Goal: Information Seeking & Learning: Check status

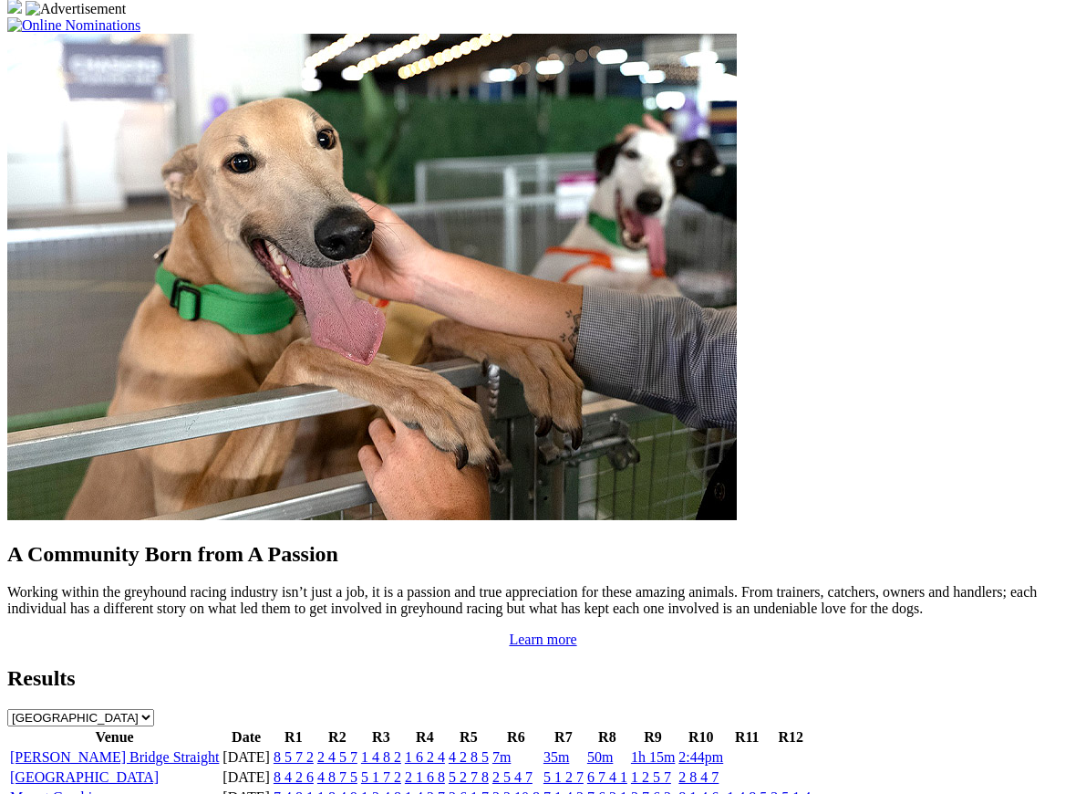
scroll to position [1393, 0]
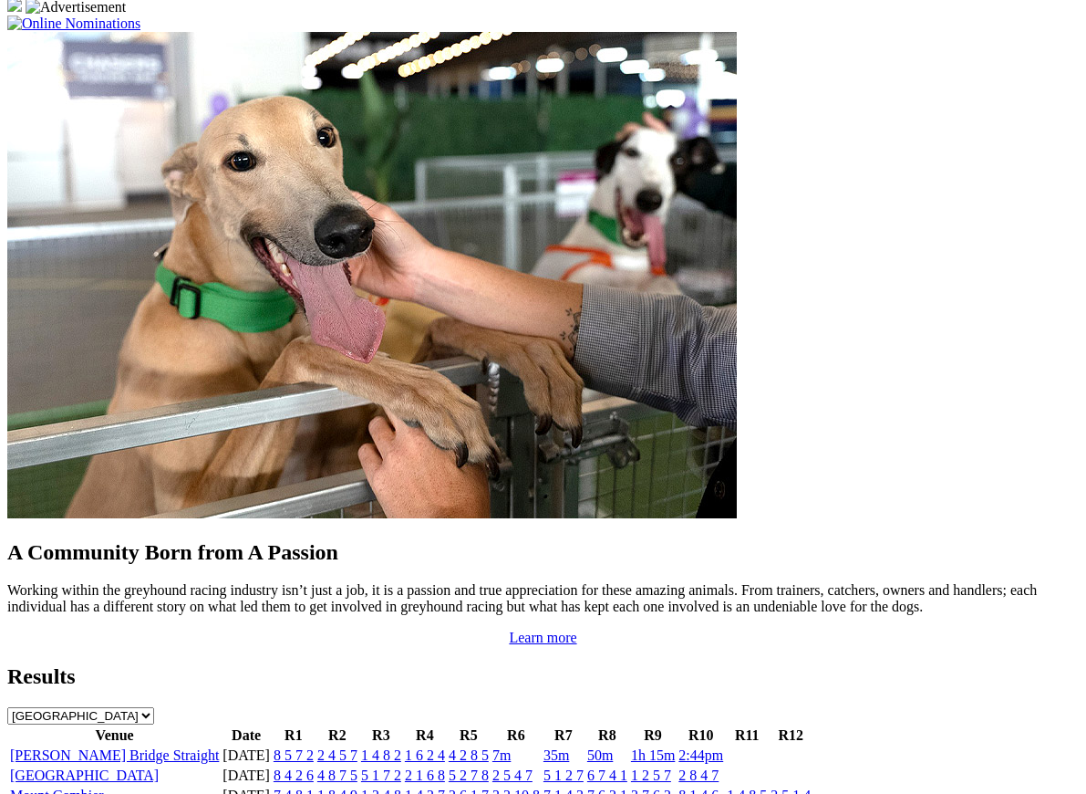
click at [698, 747] on link "2:44pm" at bounding box center [701, 755] width 45 height 16
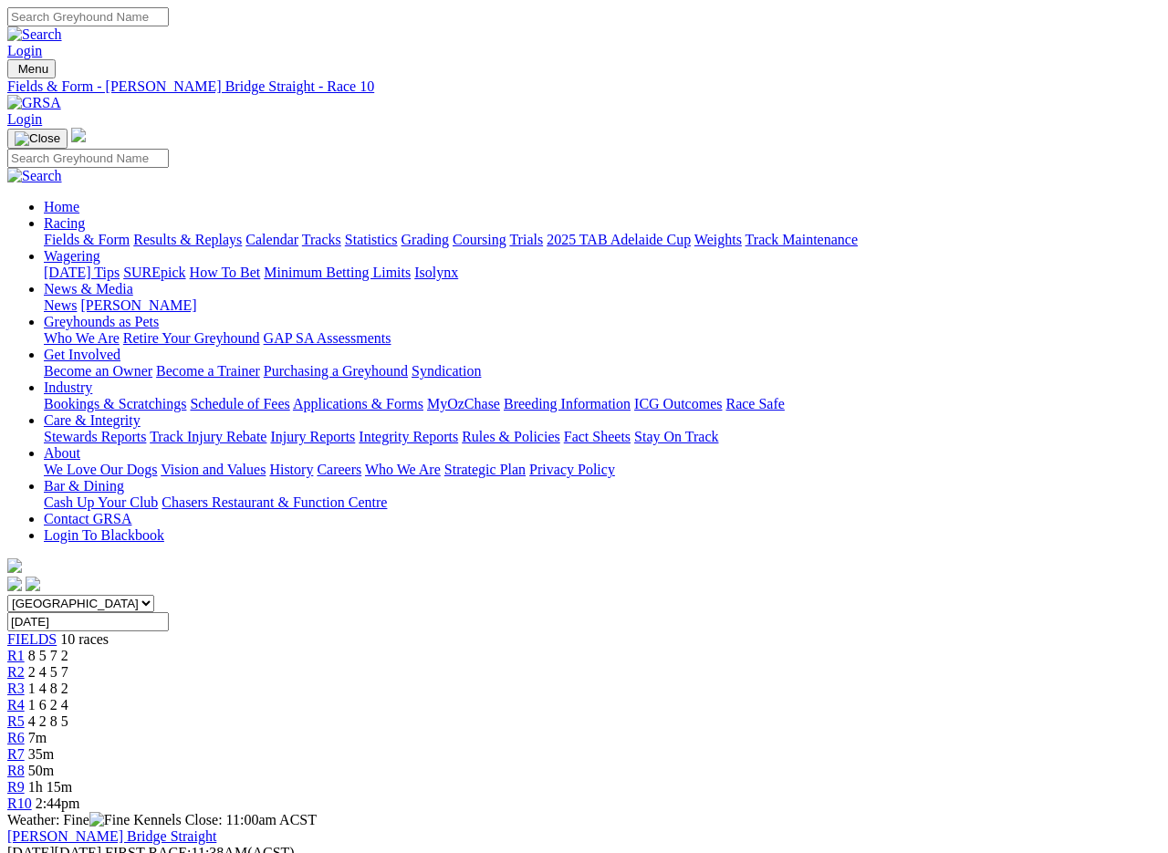
scroll to position [5, 0]
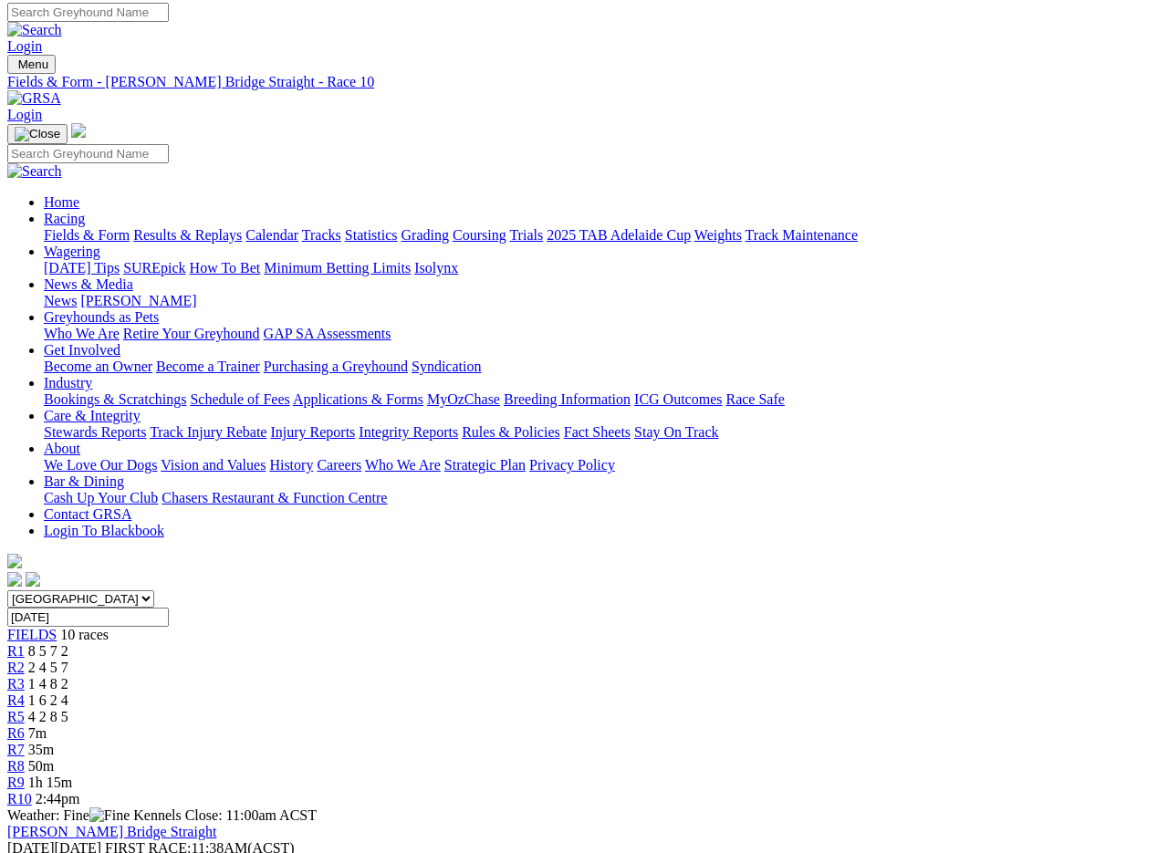
click at [194, 227] on link "Results & Replays" at bounding box center [187, 235] width 109 height 16
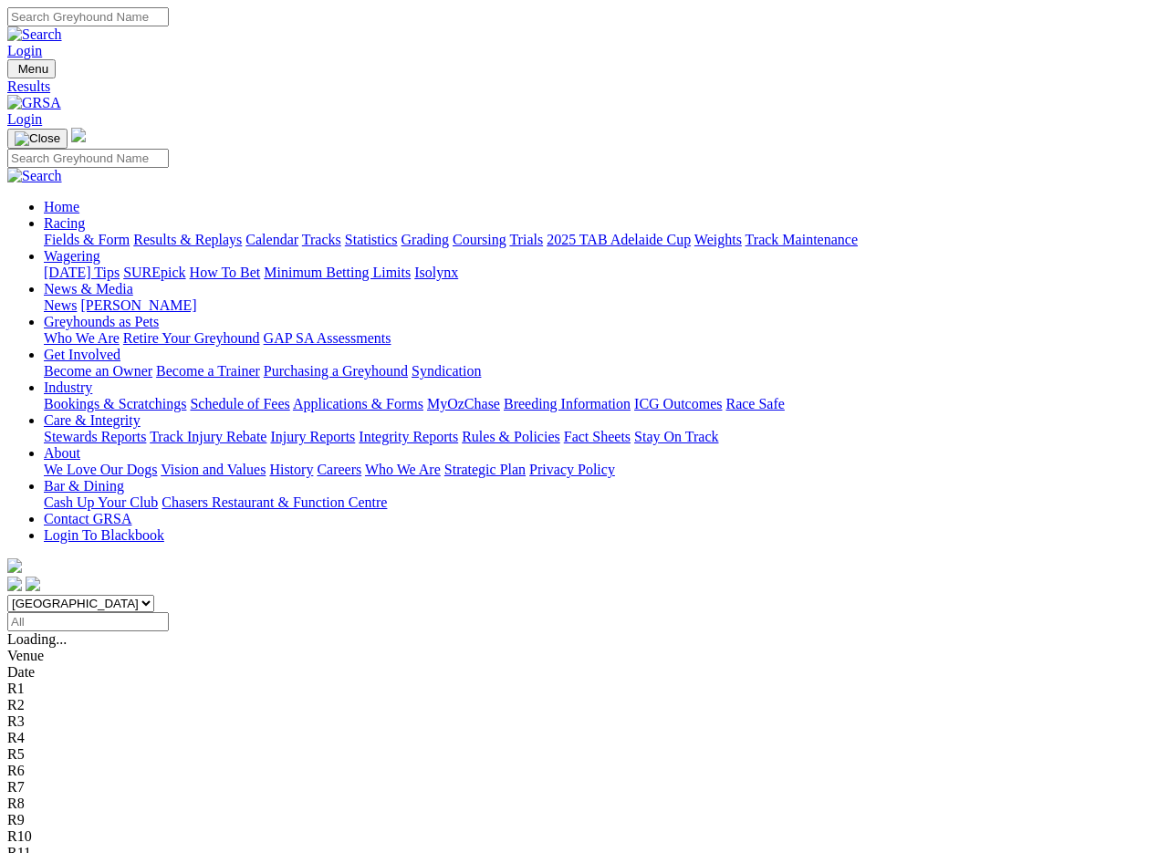
scroll to position [3, 0]
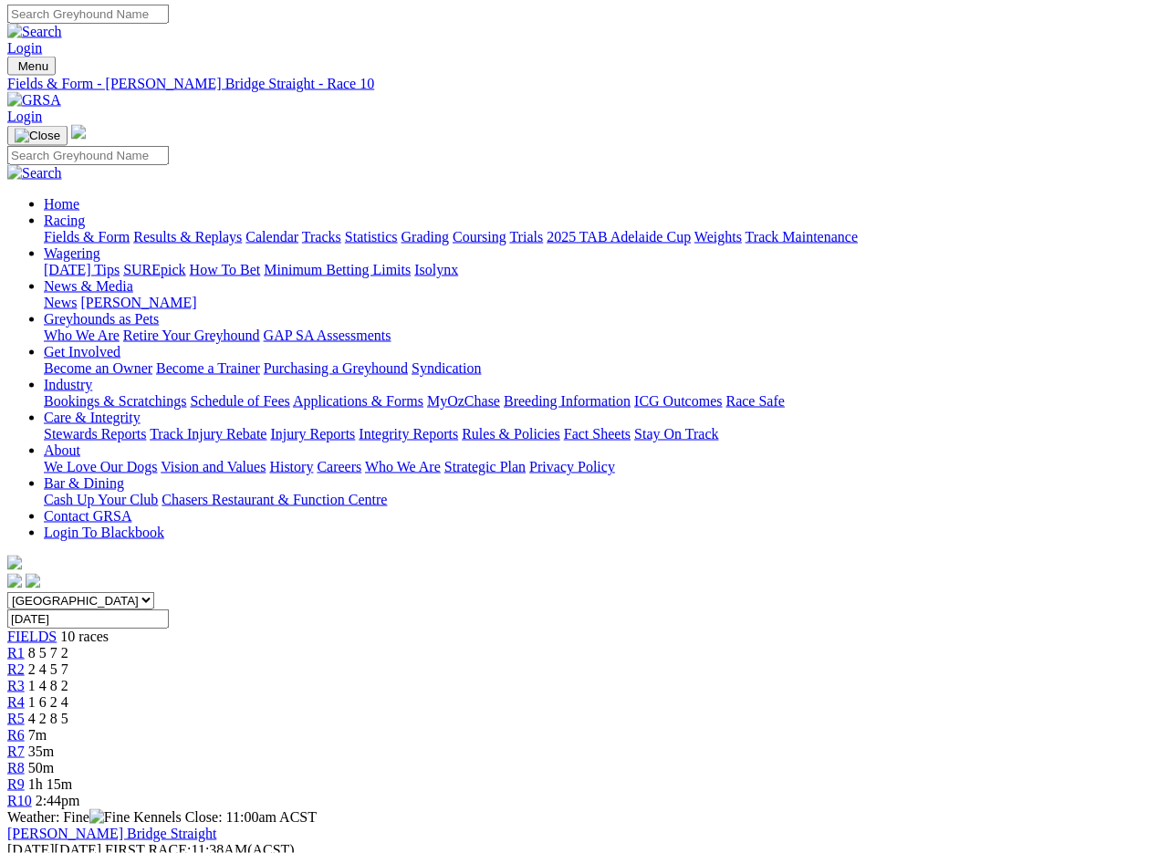
scroll to position [3, 0]
click at [74, 229] on link "Fields & Form" at bounding box center [87, 237] width 86 height 16
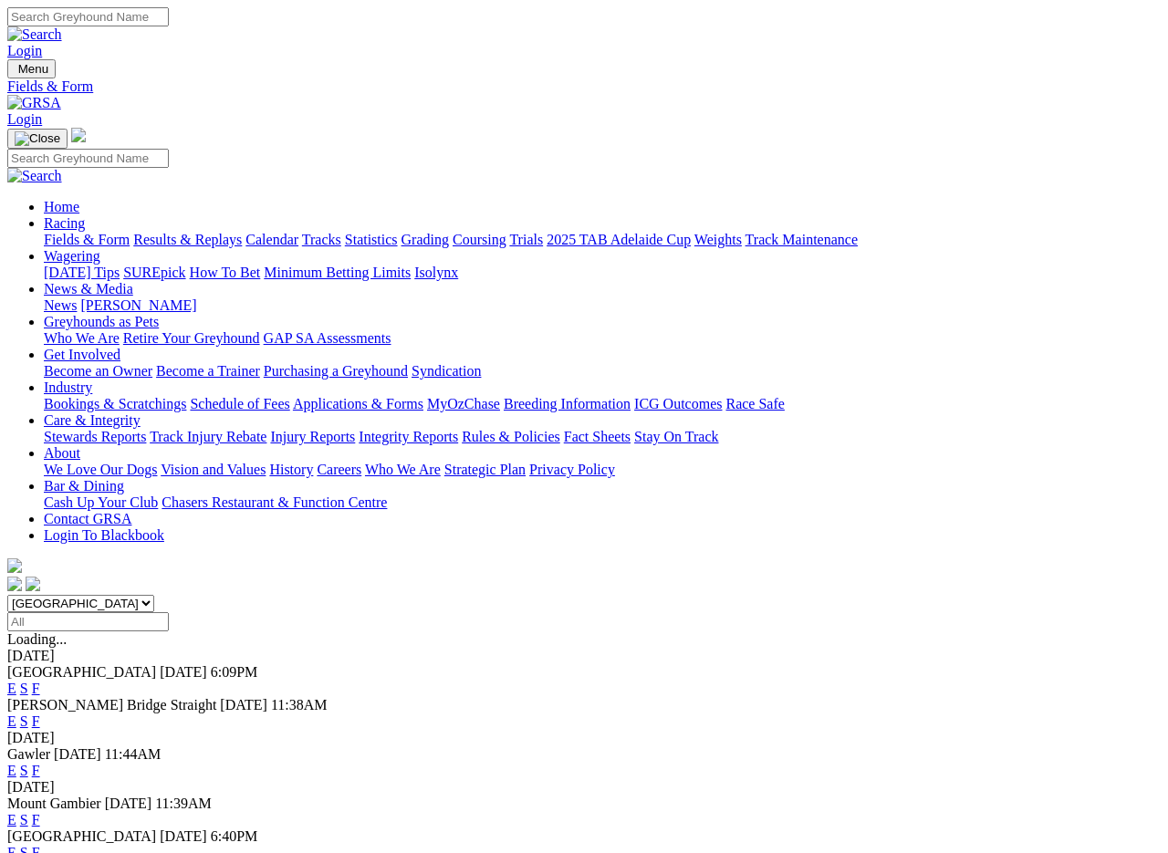
click at [229, 232] on link "Results & Replays" at bounding box center [187, 240] width 109 height 16
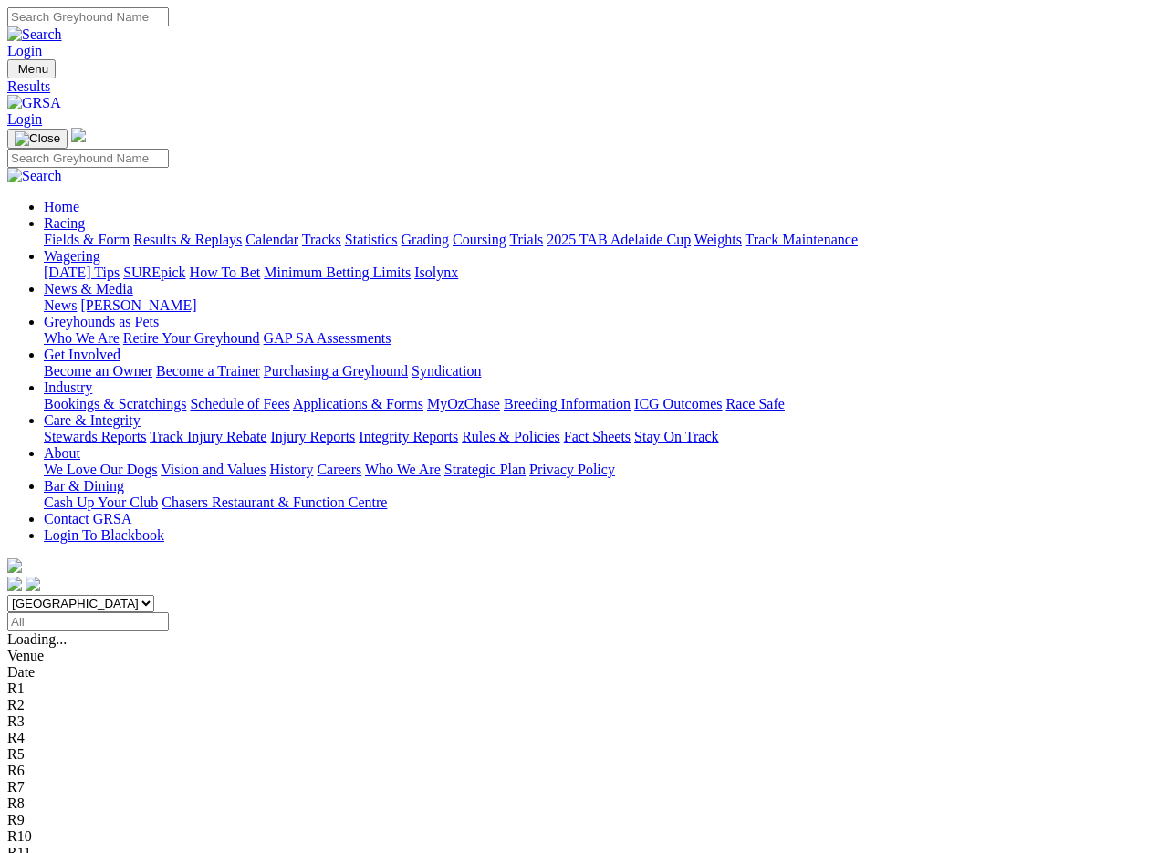
scroll to position [3, 0]
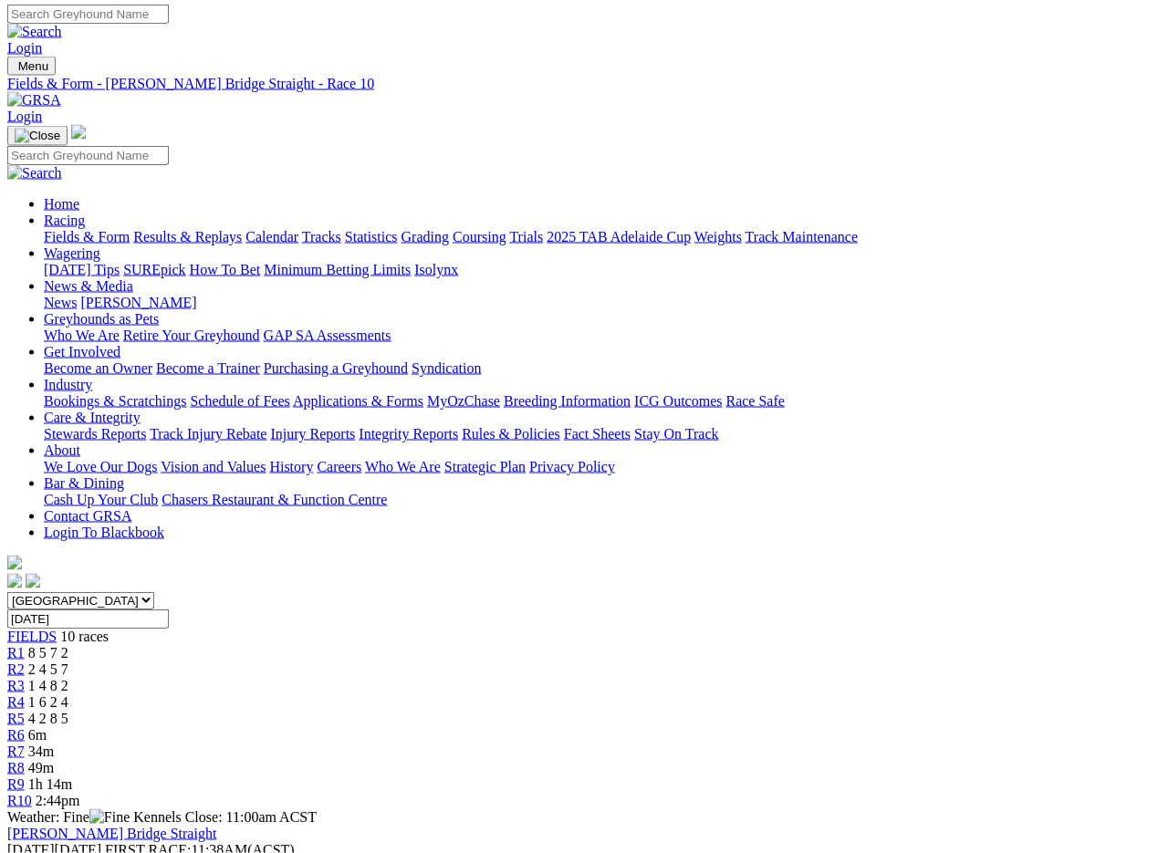
scroll to position [3, 0]
click at [84, 229] on link "Fields & Form" at bounding box center [87, 237] width 86 height 16
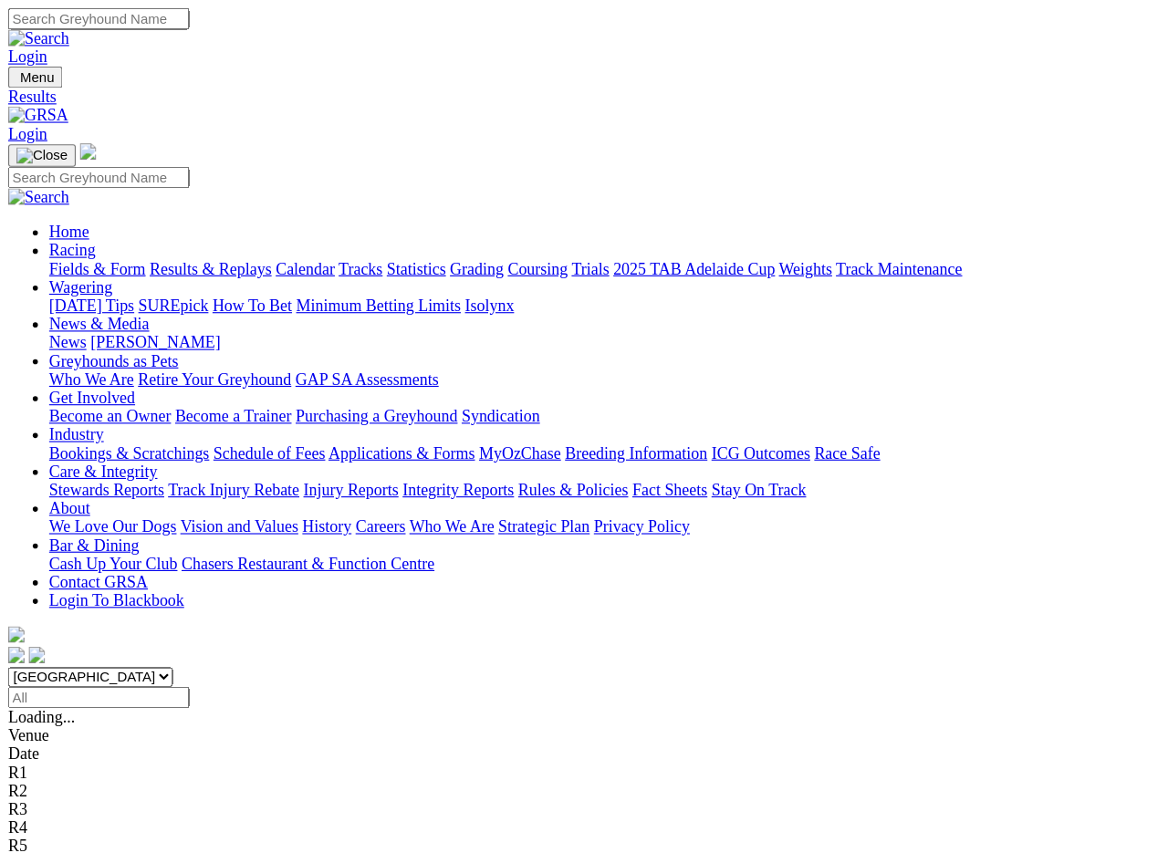
scroll to position [3, 0]
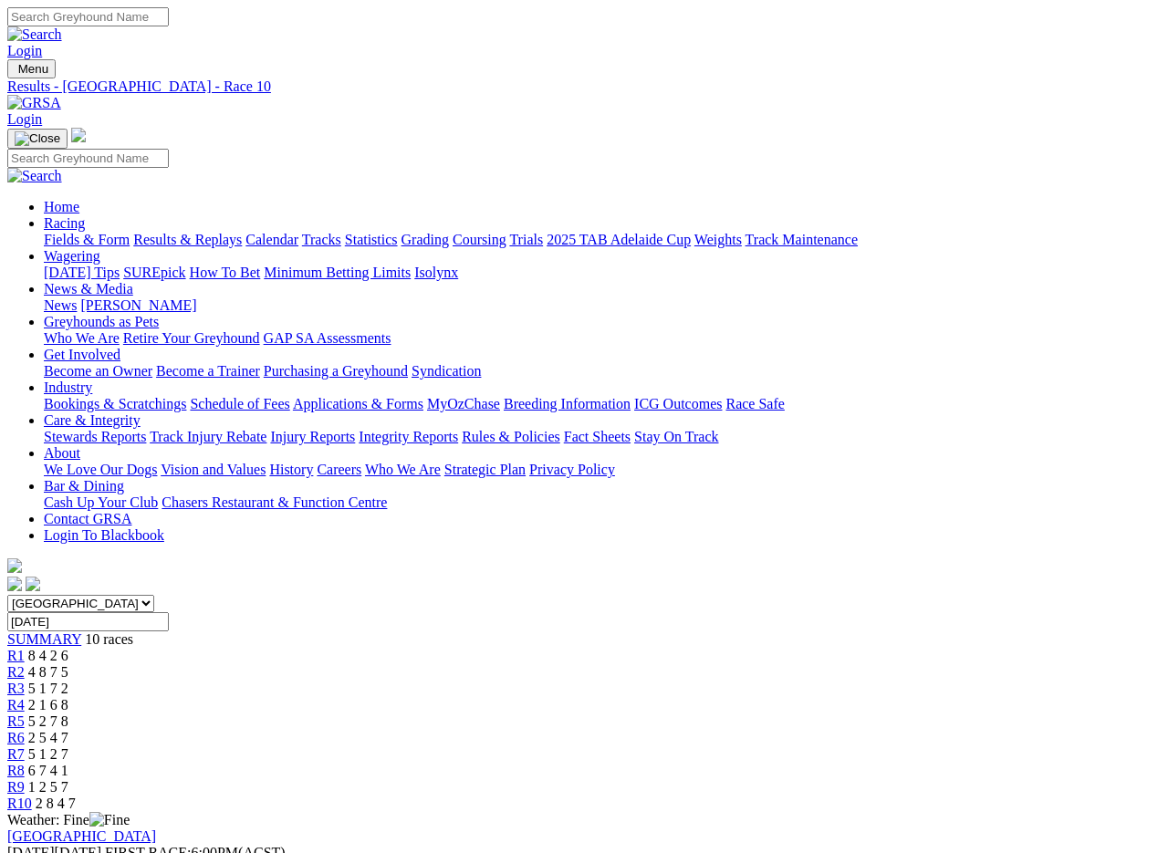
scroll to position [3, 0]
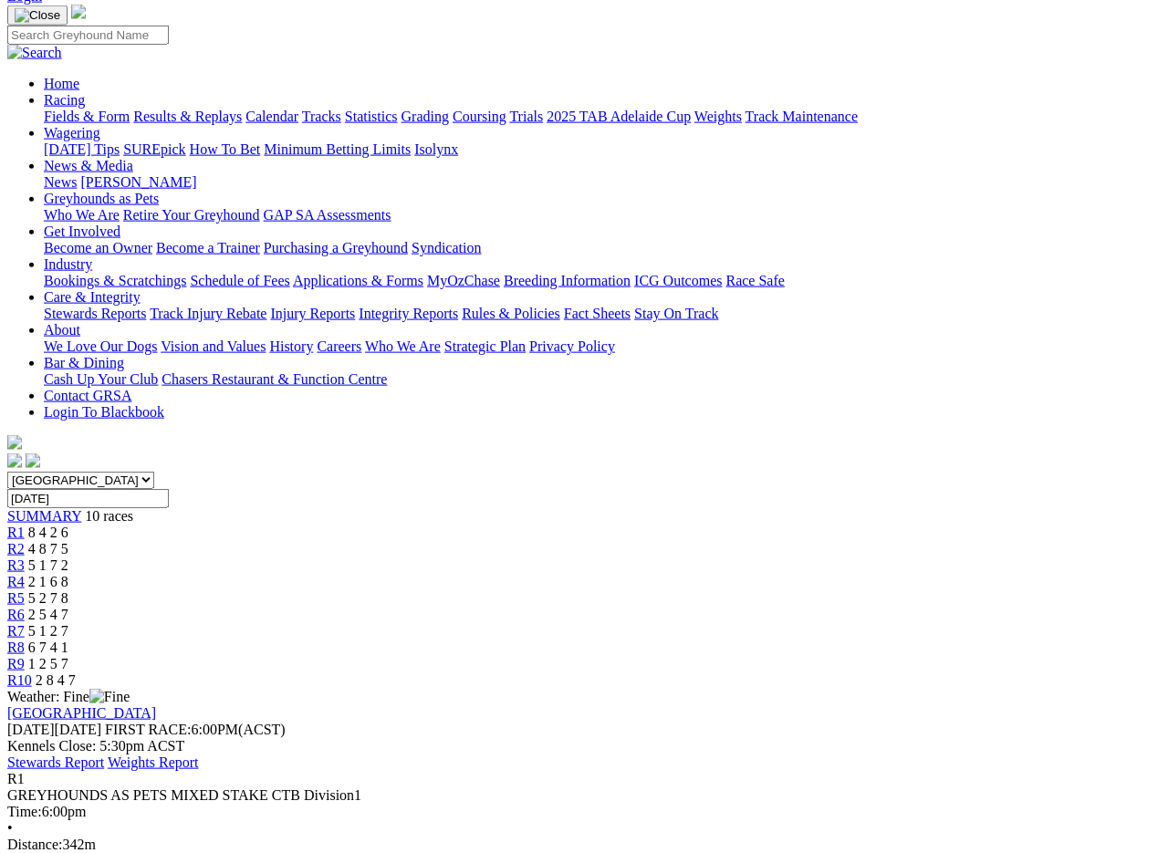
scroll to position [124, 0]
click at [25, 540] on link "R2" at bounding box center [15, 548] width 17 height 16
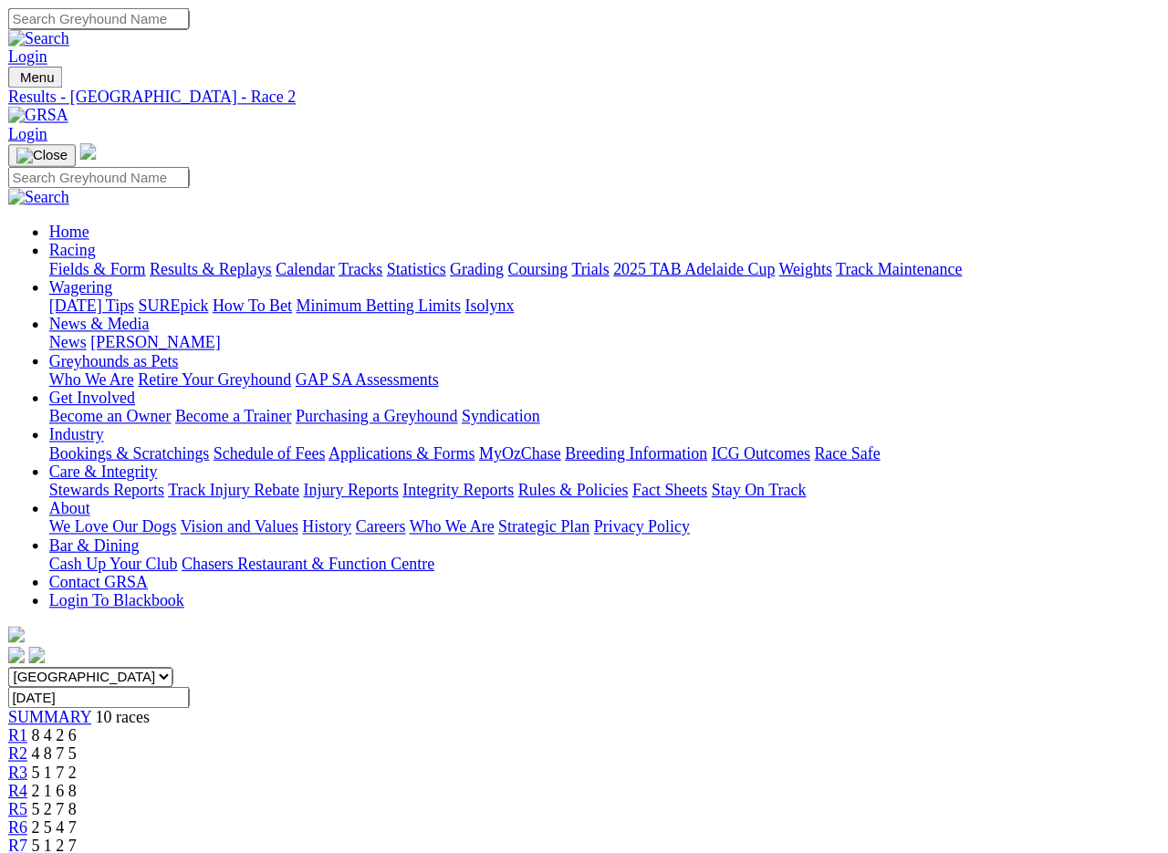
scroll to position [3, 0]
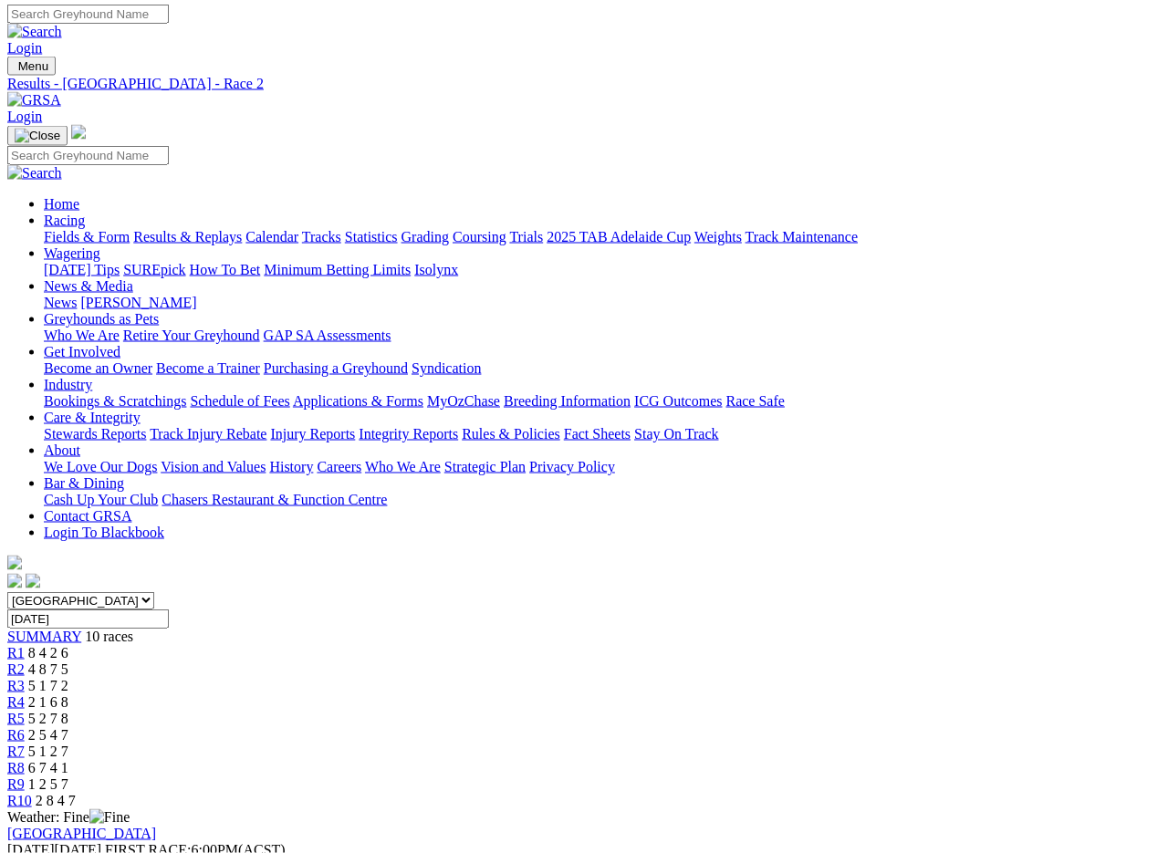
click at [25, 678] on span "R3" at bounding box center [15, 686] width 17 height 16
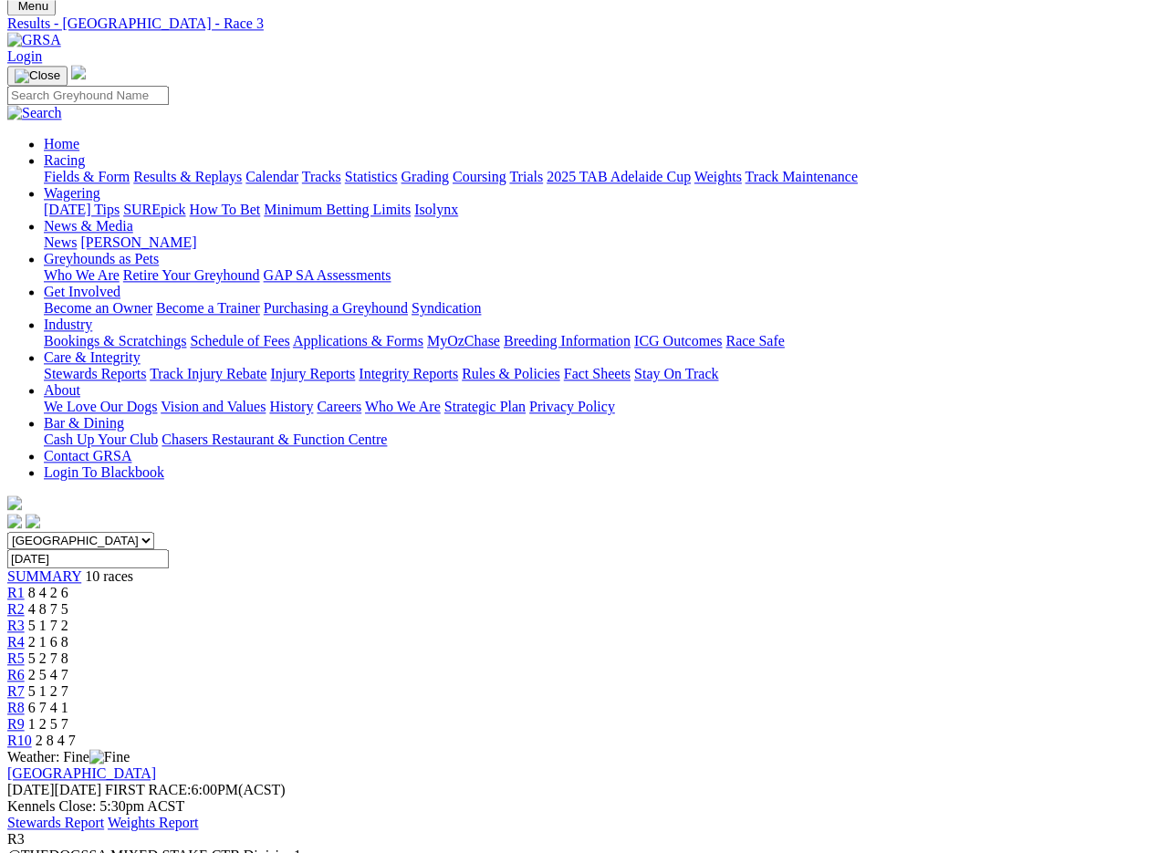
scroll to position [68, 0]
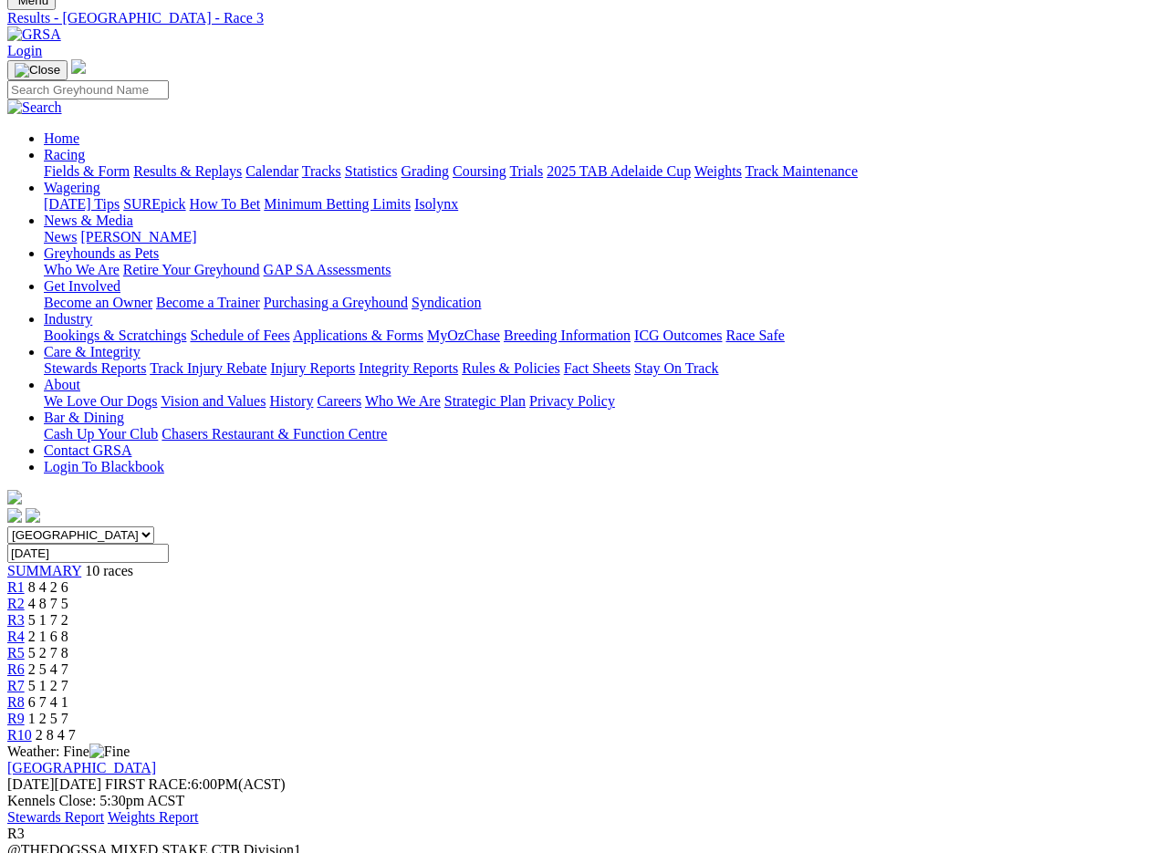
click at [25, 629] on link "R4" at bounding box center [15, 637] width 17 height 16
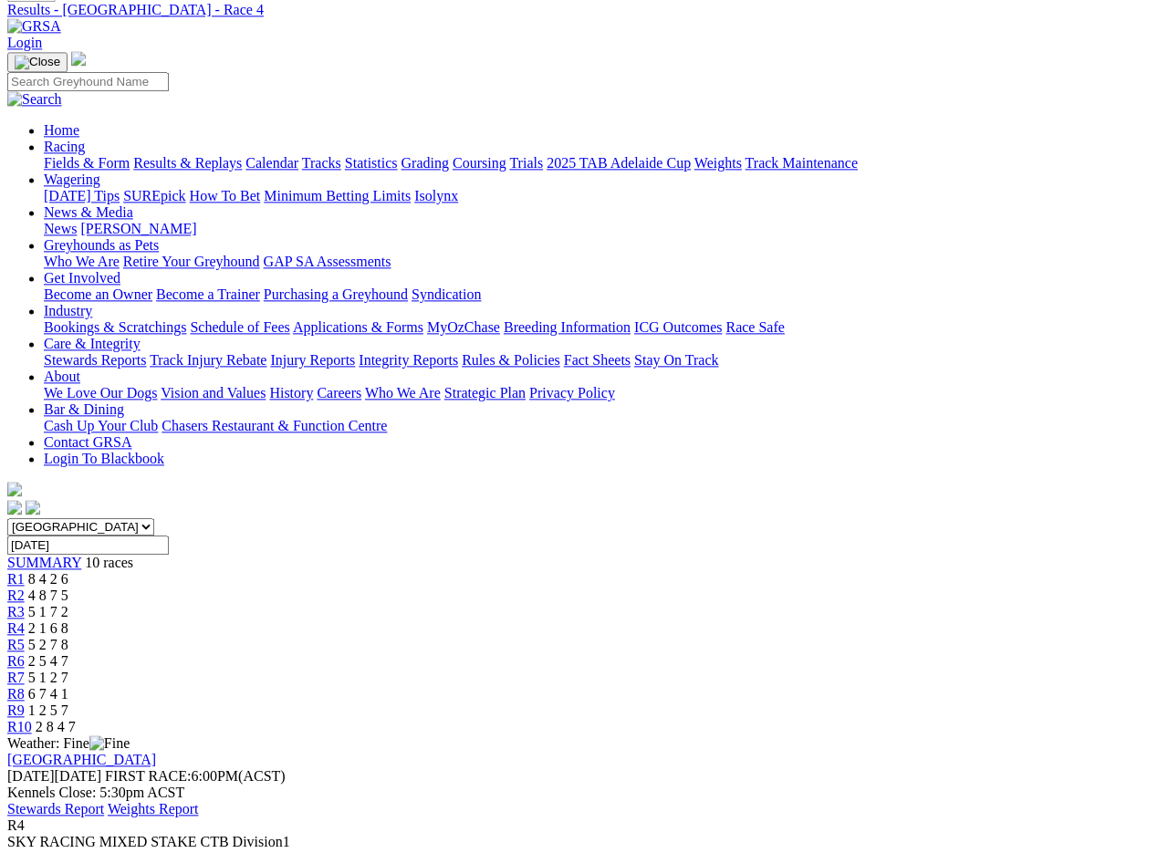
scroll to position [78, 0]
click at [25, 635] on span "R5" at bounding box center [15, 643] width 17 height 16
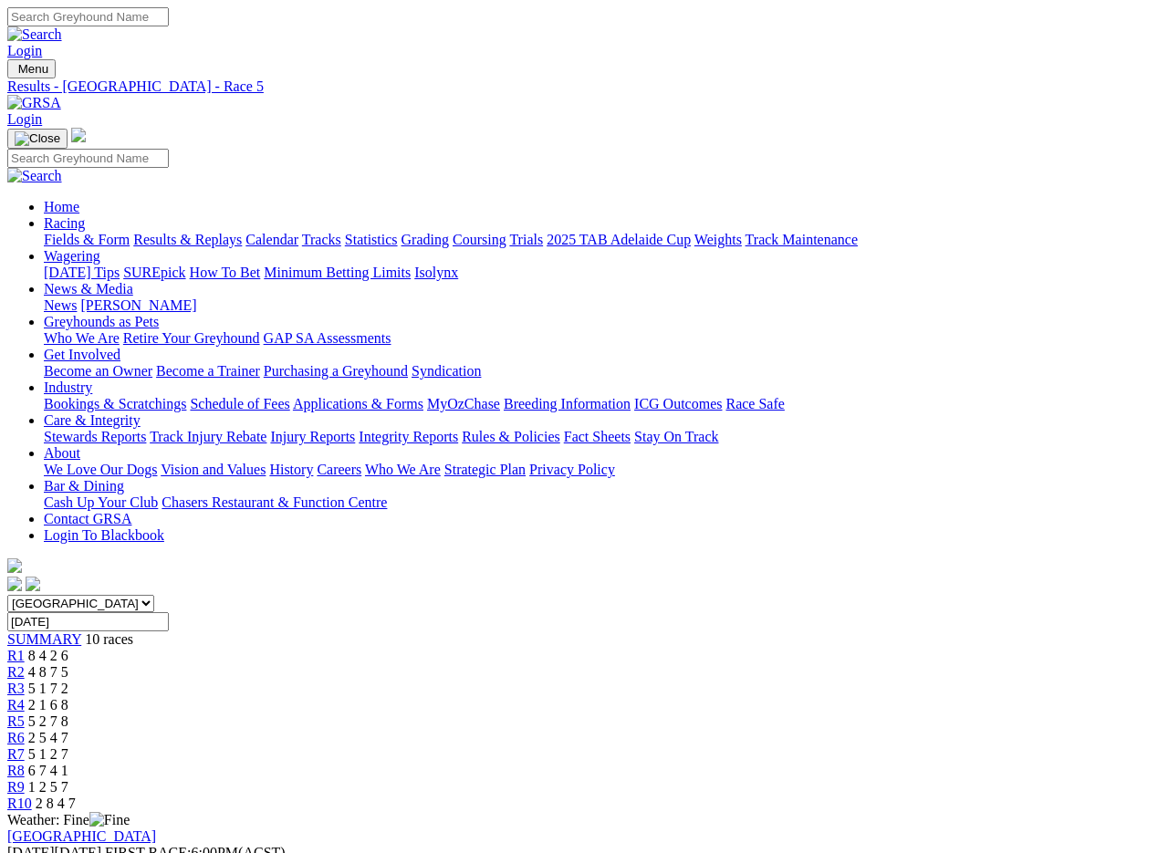
scroll to position [3, 0]
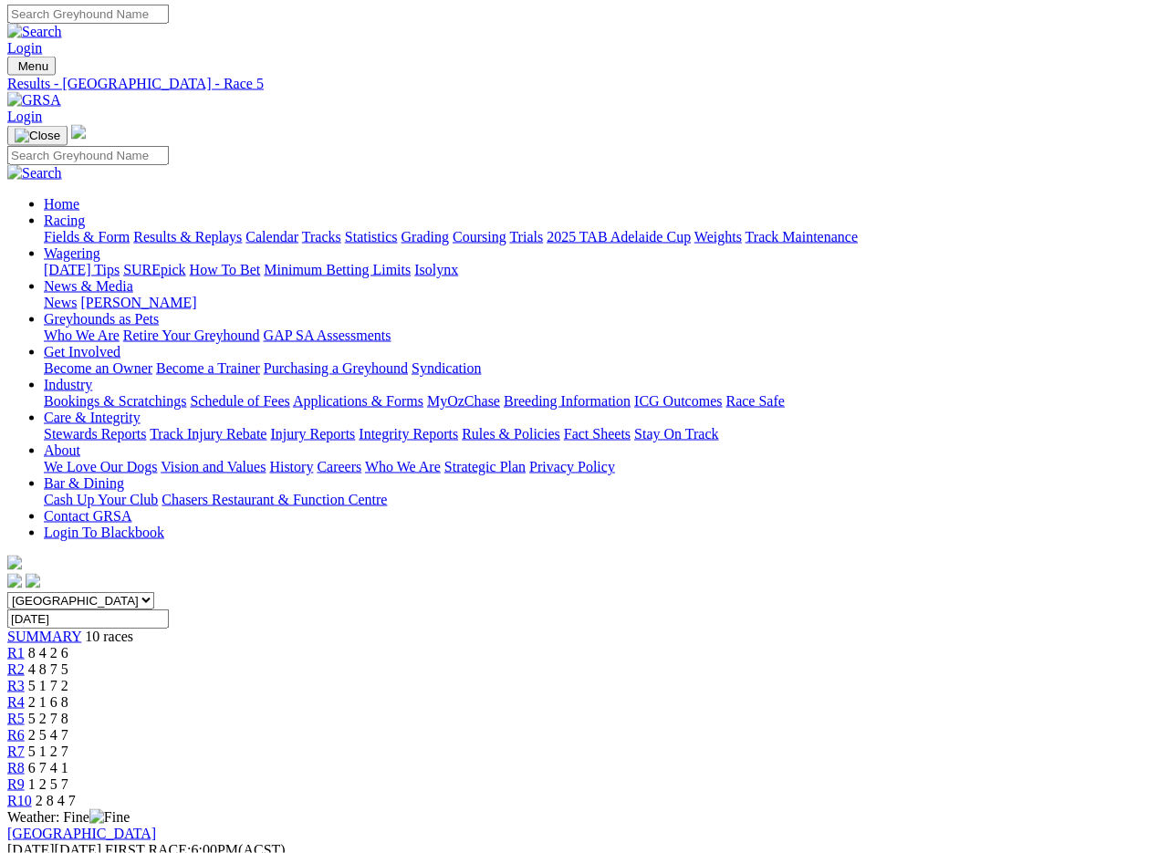
click at [25, 727] on span "R6" at bounding box center [15, 735] width 17 height 16
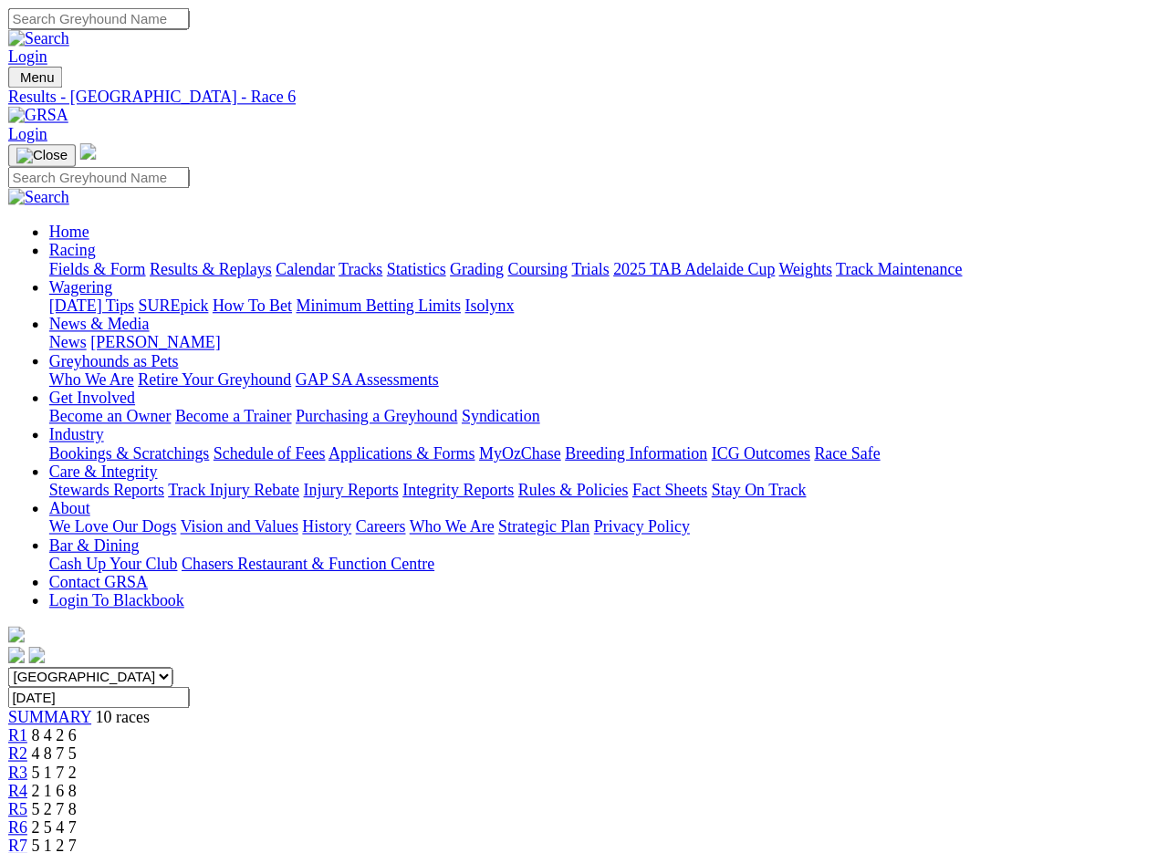
scroll to position [3, 0]
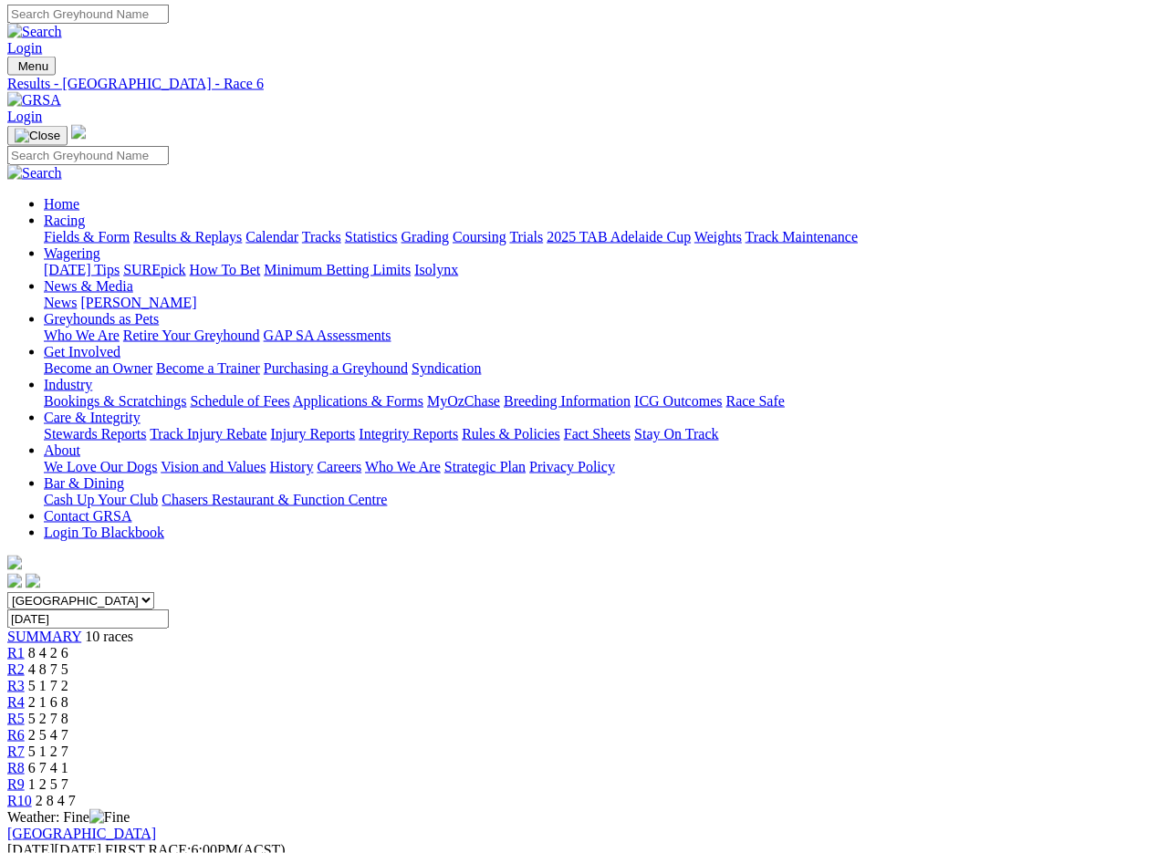
click at [25, 743] on span "R7" at bounding box center [15, 751] width 17 height 16
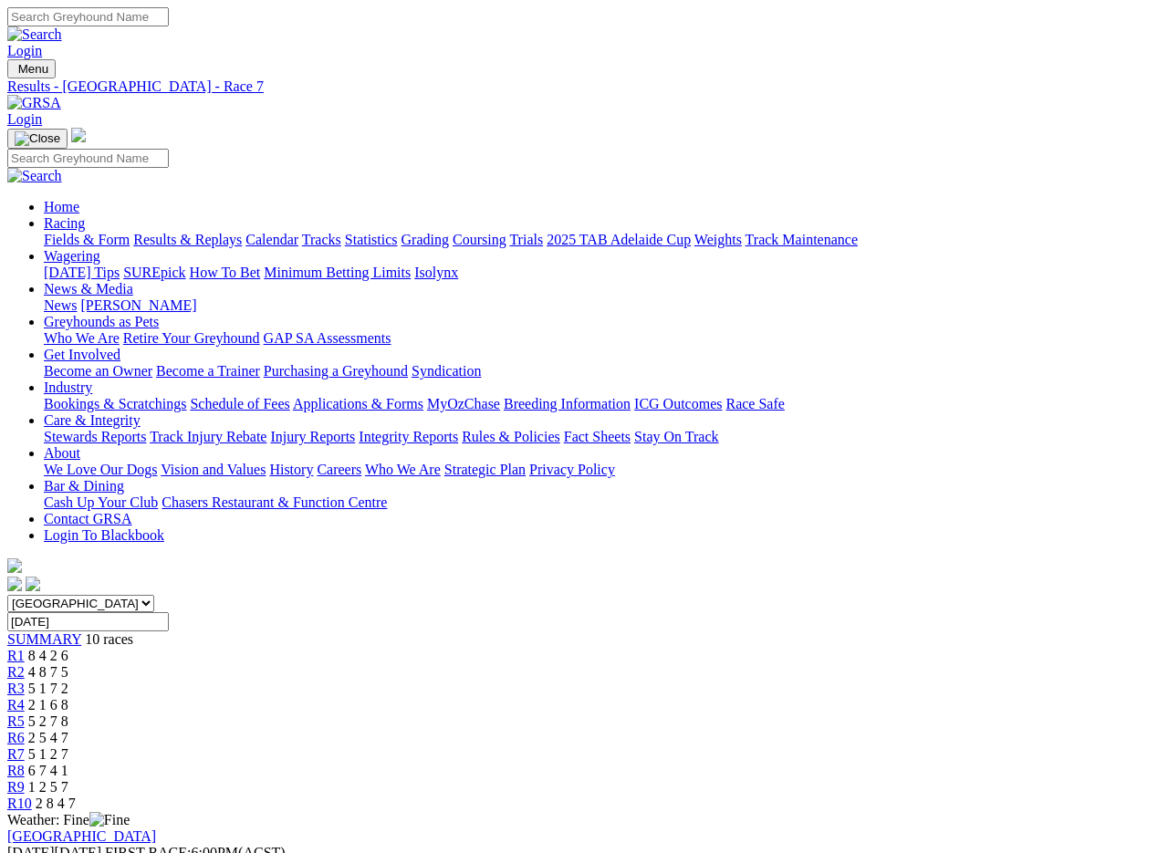
scroll to position [3, 0]
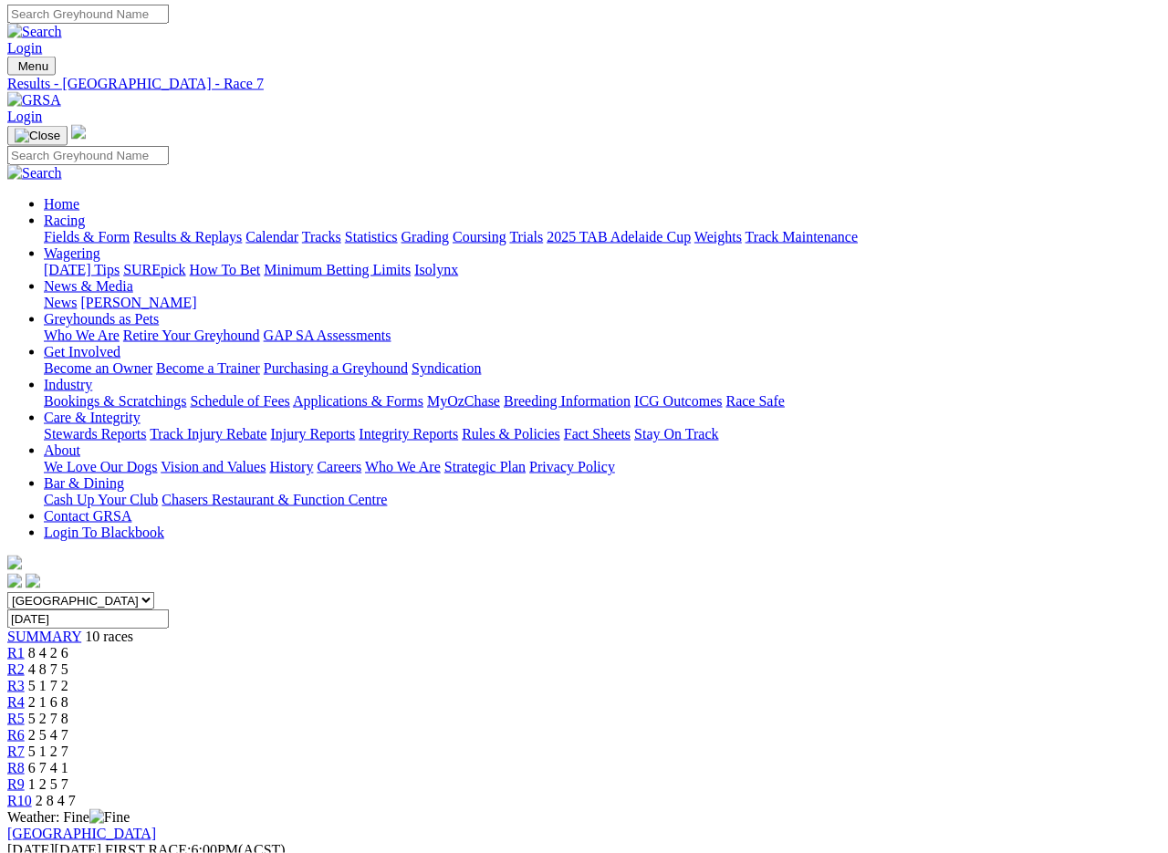
click at [68, 760] on span "6 7 4 1" at bounding box center [48, 768] width 40 height 16
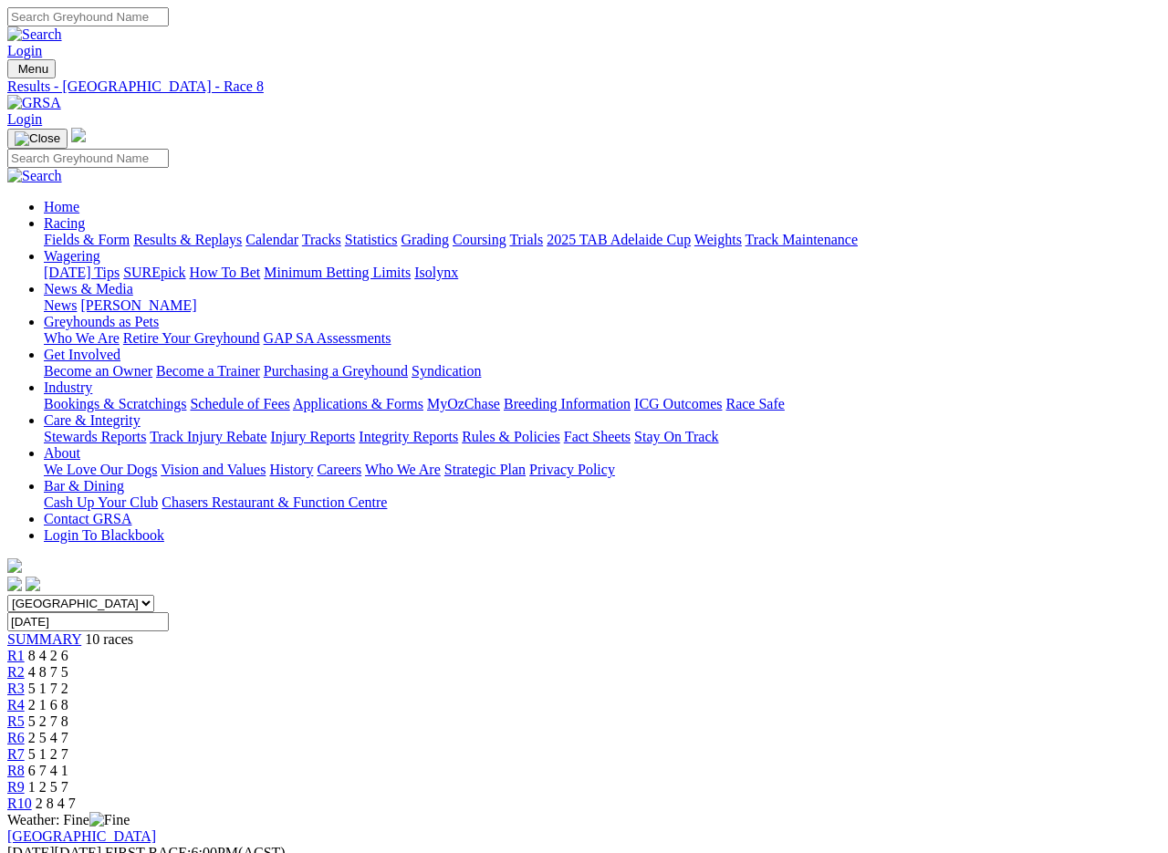
scroll to position [3, 0]
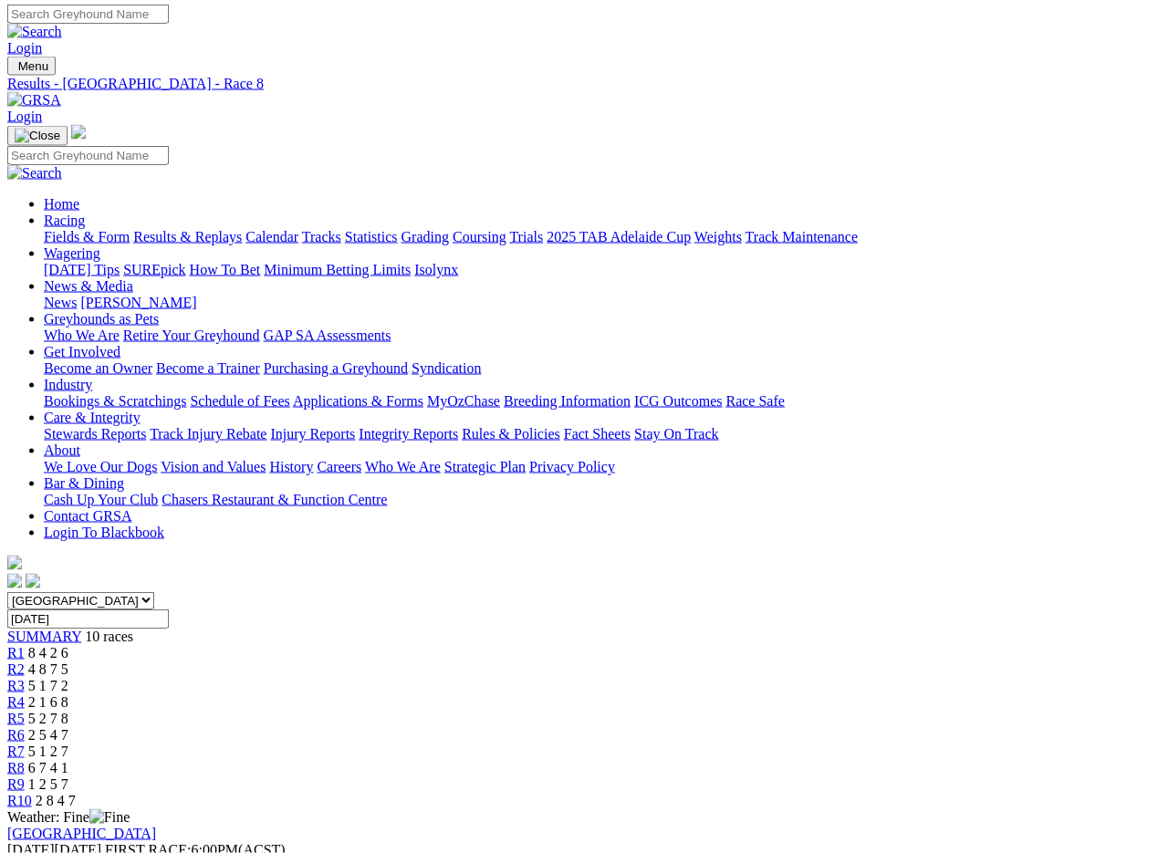
click at [25, 776] on link "R9" at bounding box center [15, 784] width 17 height 16
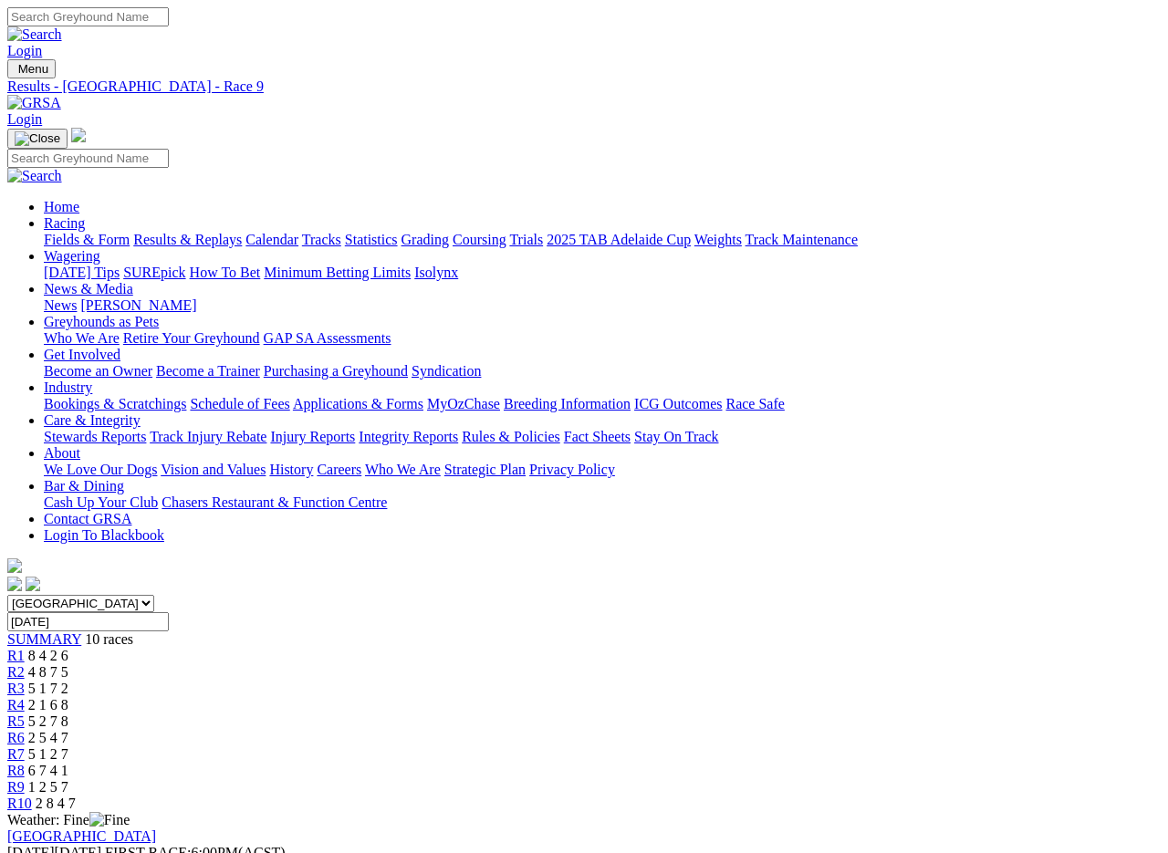
scroll to position [3, 0]
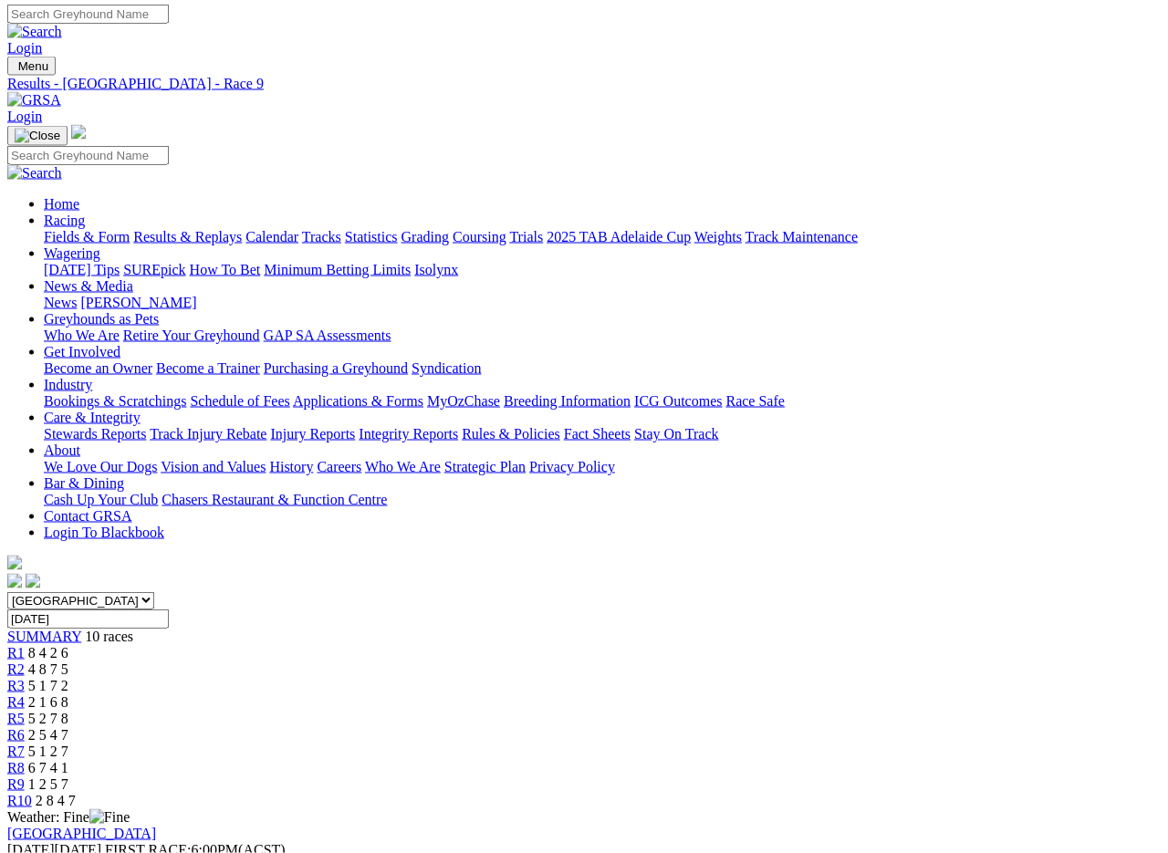
click at [32, 793] on link "R10" at bounding box center [19, 801] width 25 height 16
click at [211, 229] on link "Results & Replays" at bounding box center [187, 237] width 109 height 16
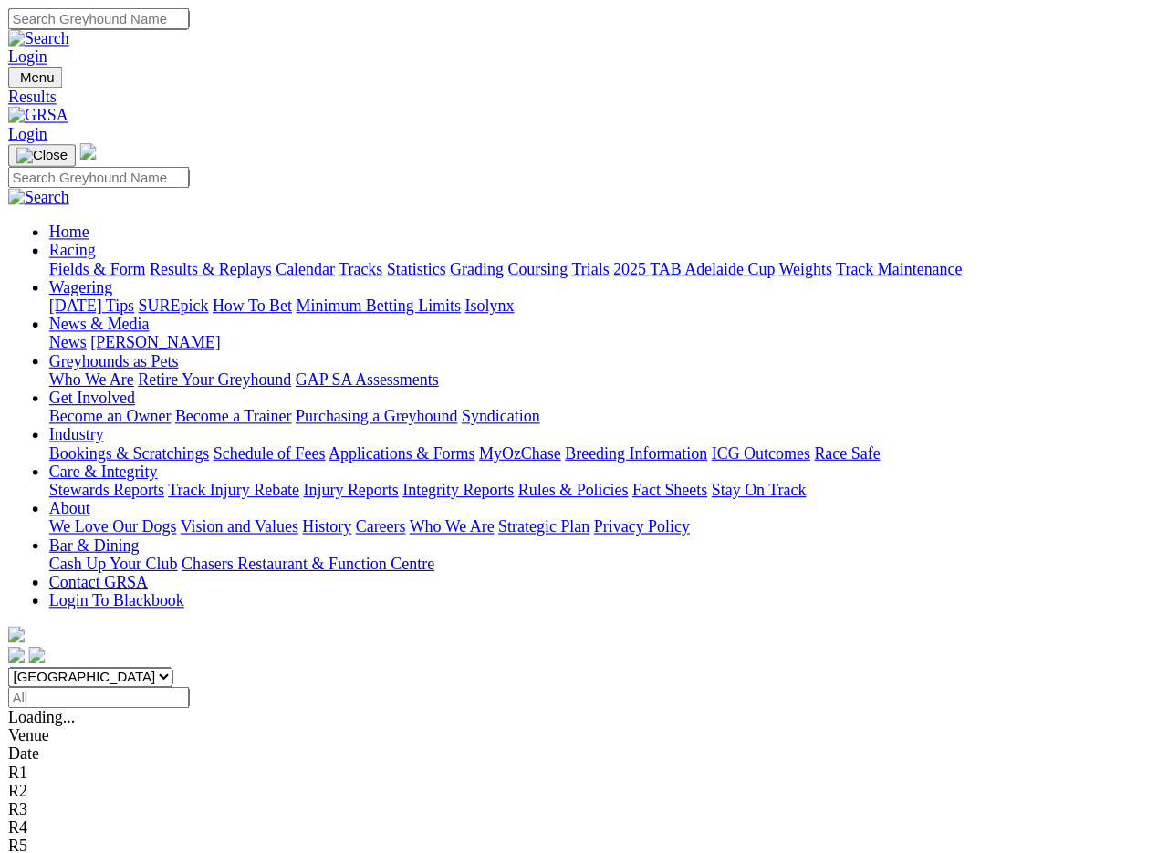
scroll to position [3, 0]
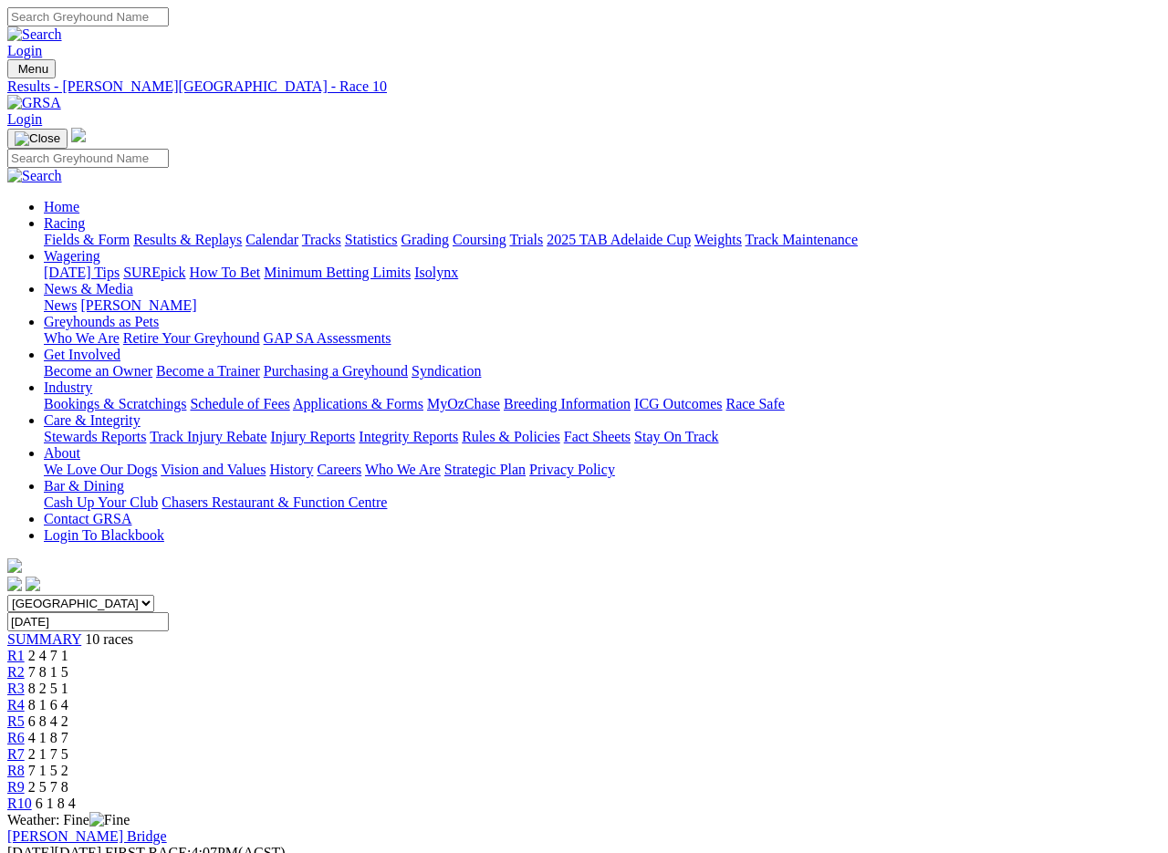
scroll to position [3, 0]
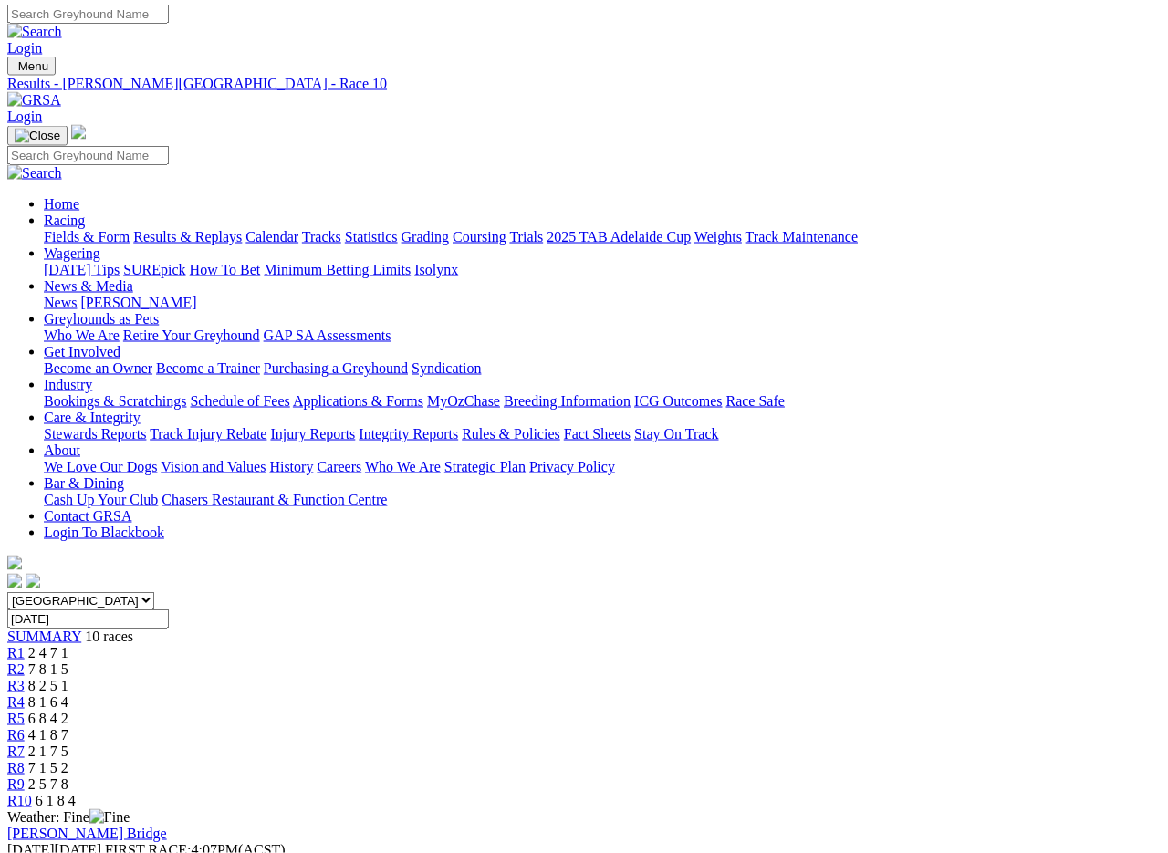
click at [221, 229] on link "Results & Replays" at bounding box center [187, 237] width 109 height 16
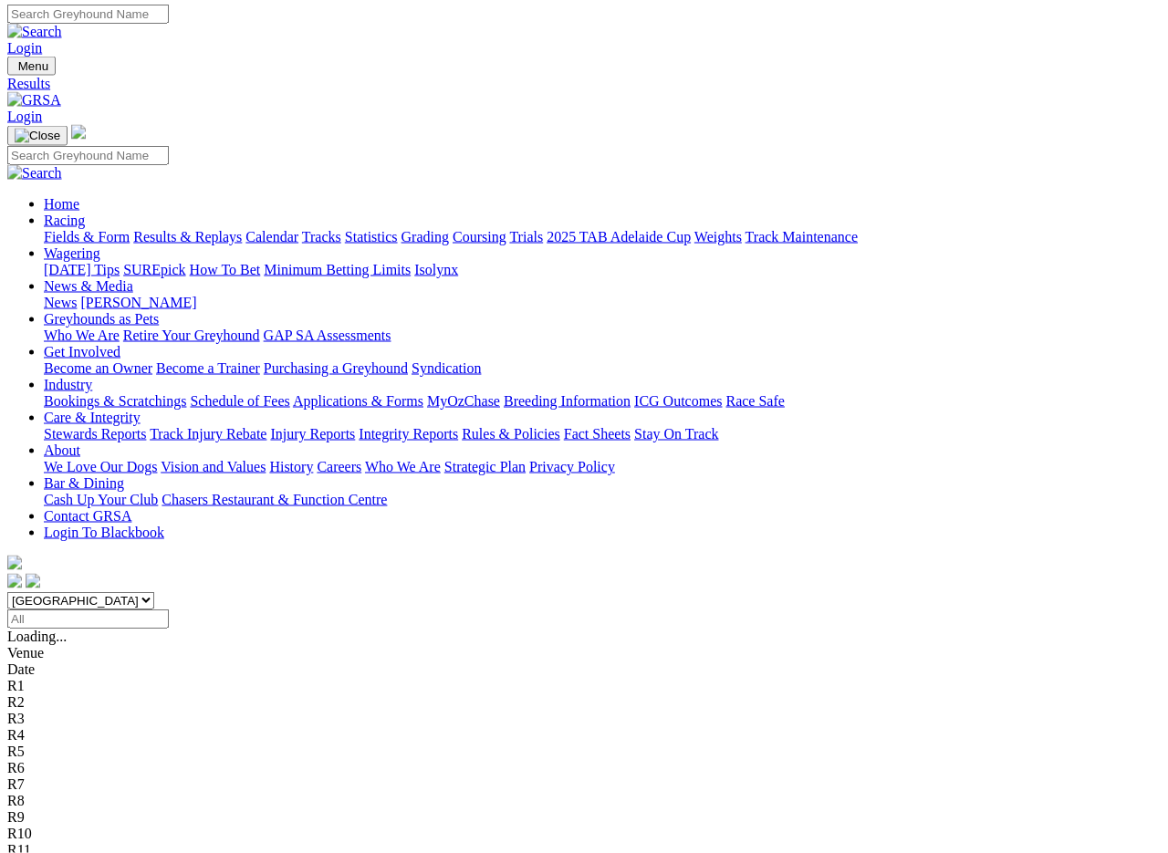
scroll to position [3, 0]
click at [70, 229] on link "Fields & Form" at bounding box center [87, 237] width 86 height 16
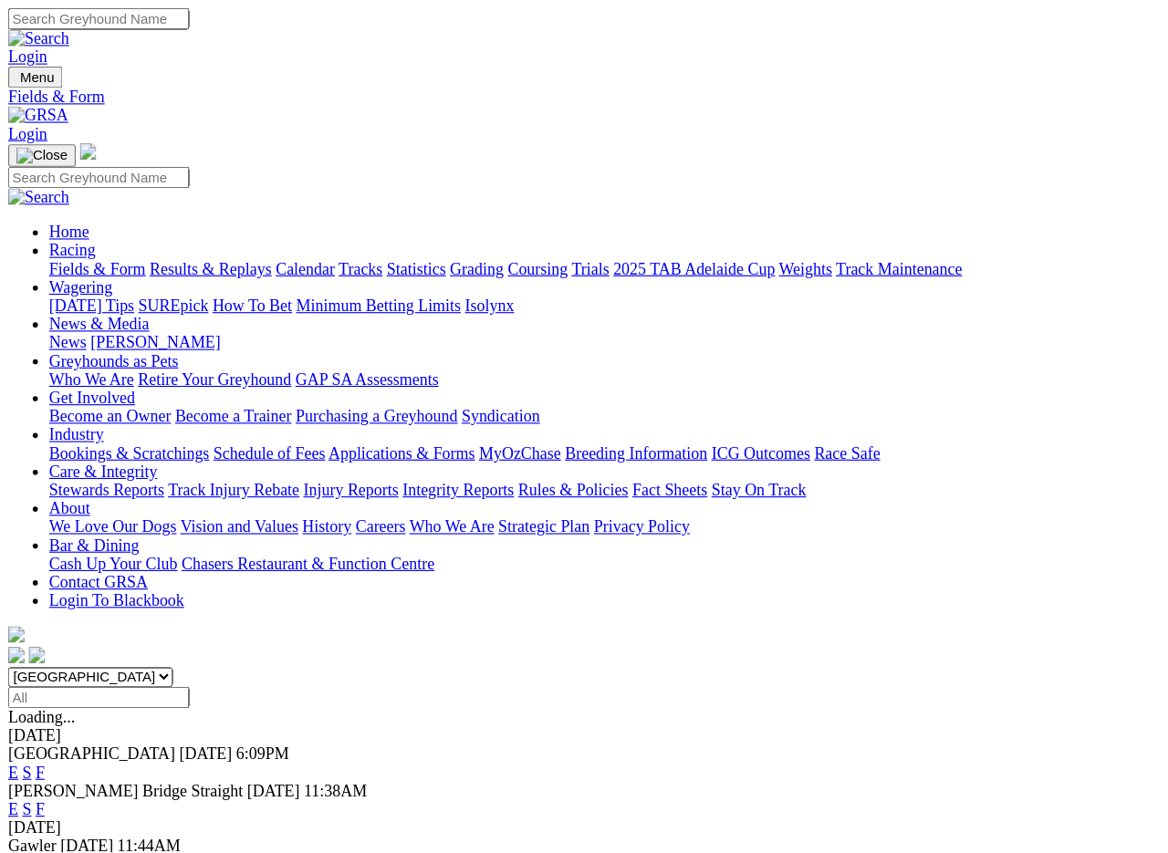
scroll to position [3, 0]
